Goal: Transaction & Acquisition: Purchase product/service

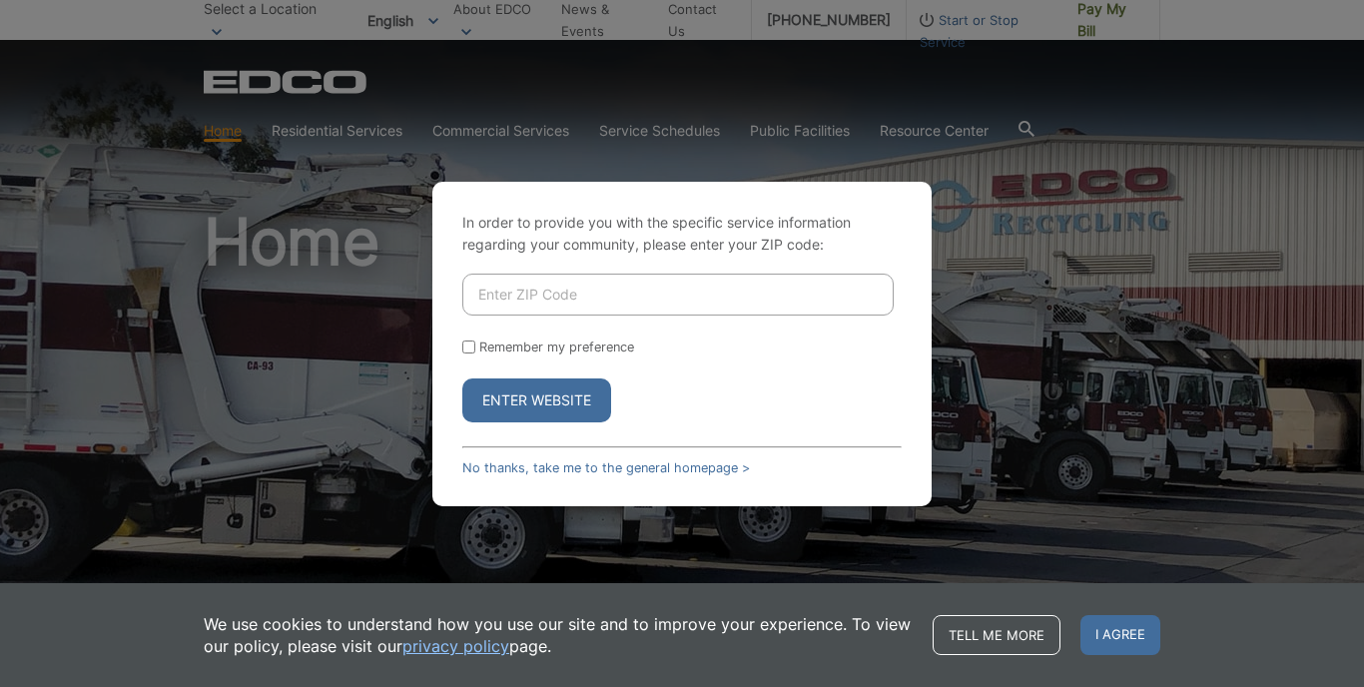
click at [568, 409] on button "Enter Website" at bounding box center [536, 401] width 149 height 44
click at [557, 402] on button "Enter Website" at bounding box center [536, 401] width 149 height 44
click at [1138, 640] on span "I agree" at bounding box center [1121, 635] width 80 height 40
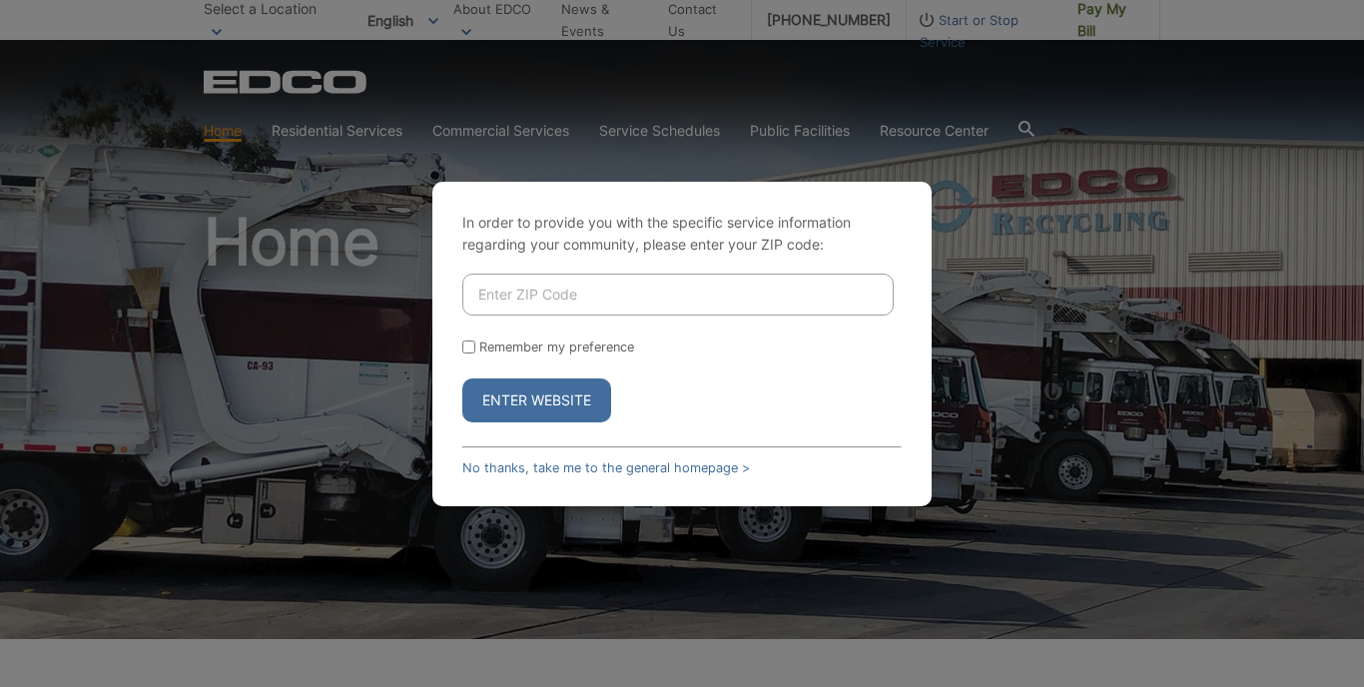
click at [553, 408] on button "Enter Website" at bounding box center [536, 401] width 149 height 44
click at [556, 401] on button "Enter Website" at bounding box center [536, 401] width 149 height 44
click at [521, 466] on link "No thanks, take me to the general homepage >" at bounding box center [606, 467] width 288 height 15
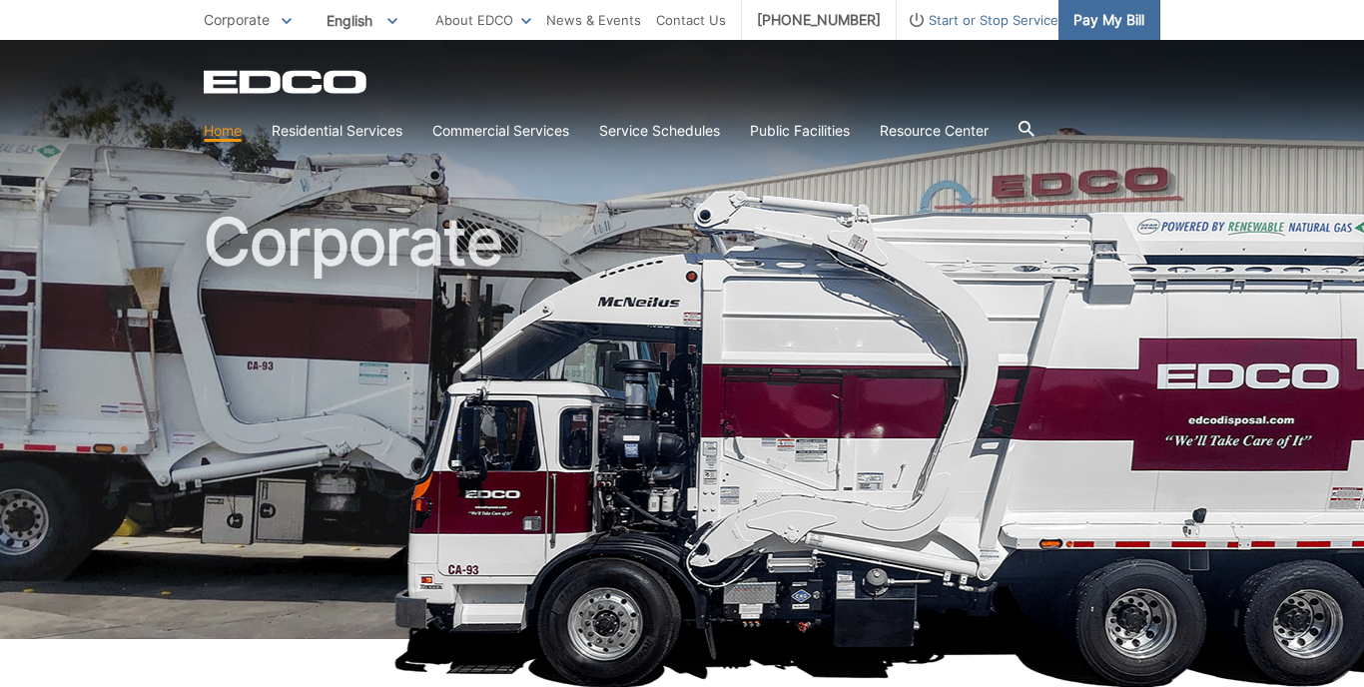
click at [1081, 24] on span "Pay My Bill" at bounding box center [1109, 20] width 71 height 22
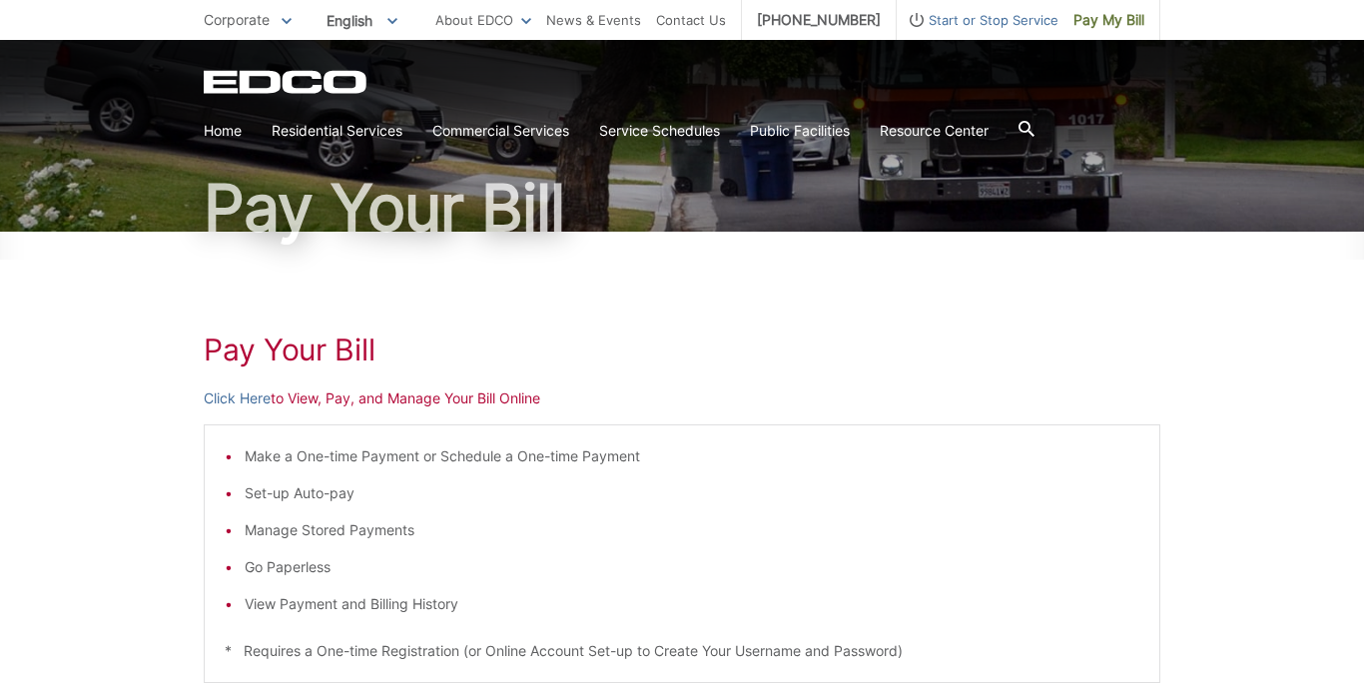
scroll to position [129, 0]
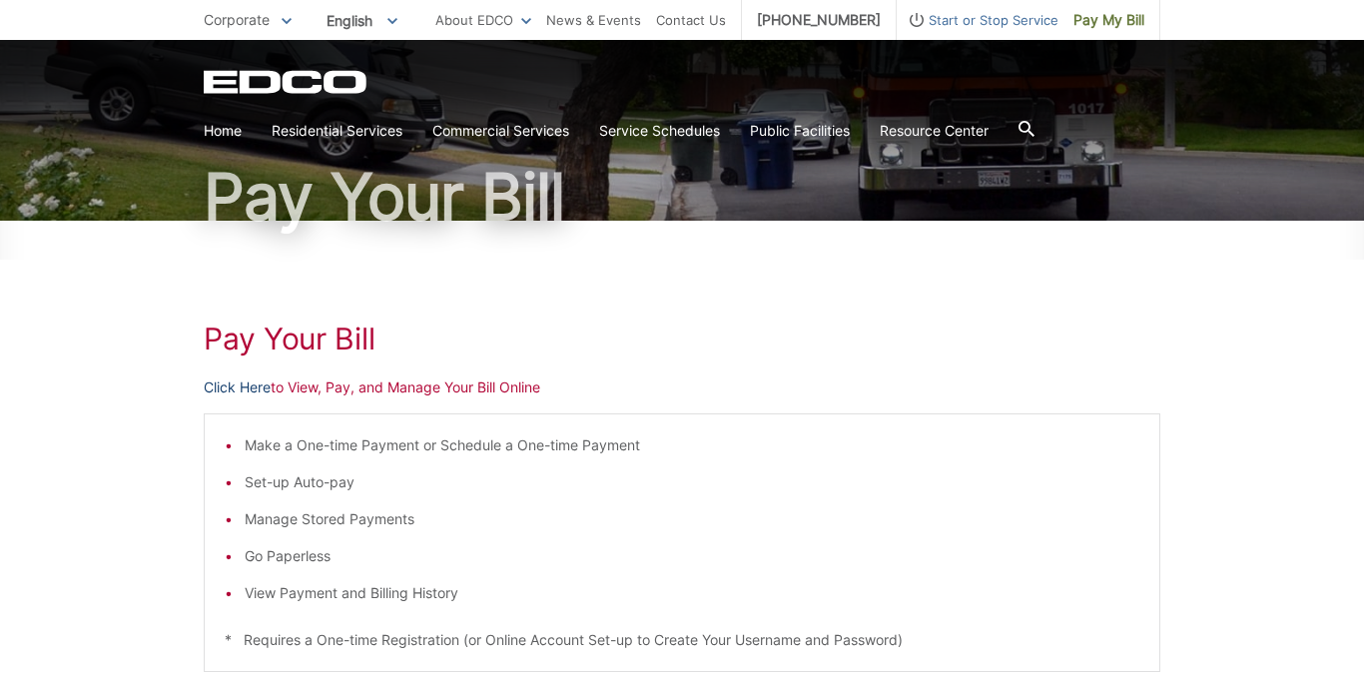
click at [223, 386] on link "Click Here" at bounding box center [237, 388] width 67 height 22
